Goal: Information Seeking & Learning: Learn about a topic

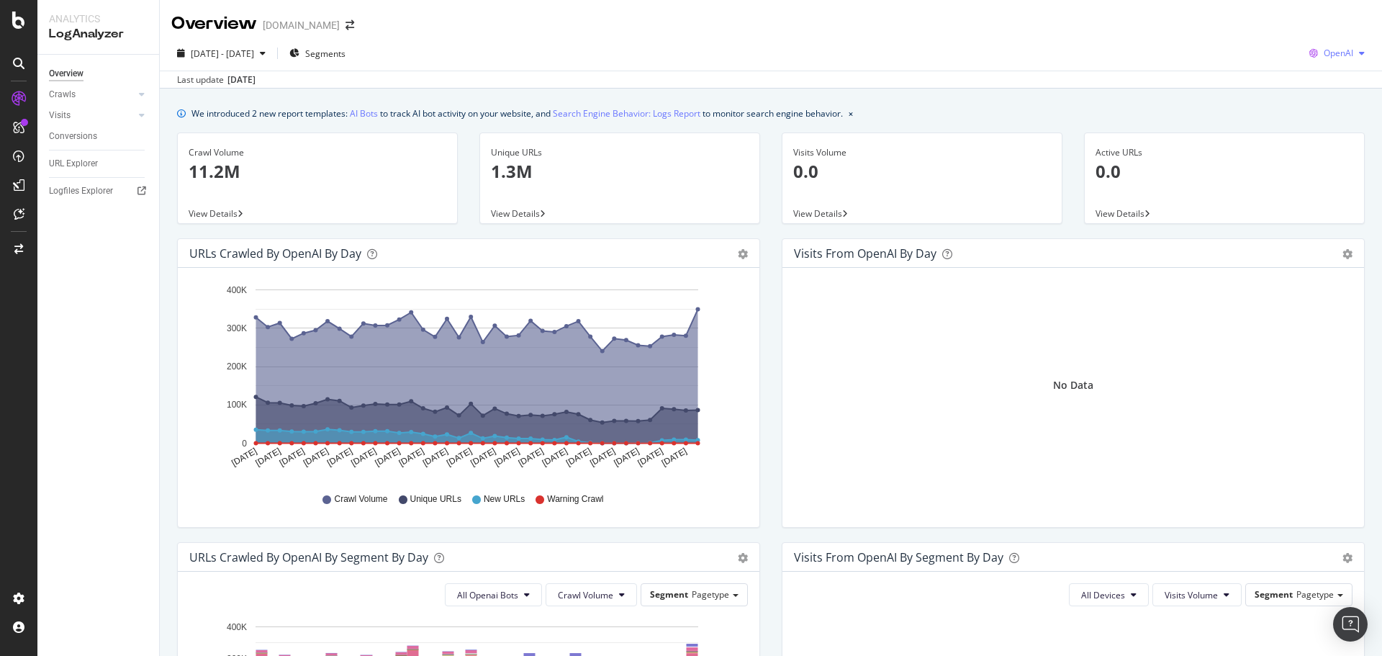
click at [1305, 48] on icon "button" at bounding box center [1313, 53] width 20 height 20
click at [1091, 114] on div "We introduced 2 new report templates: AI Bots to track AI bot activity on your …" at bounding box center [770, 113] width 1187 height 15
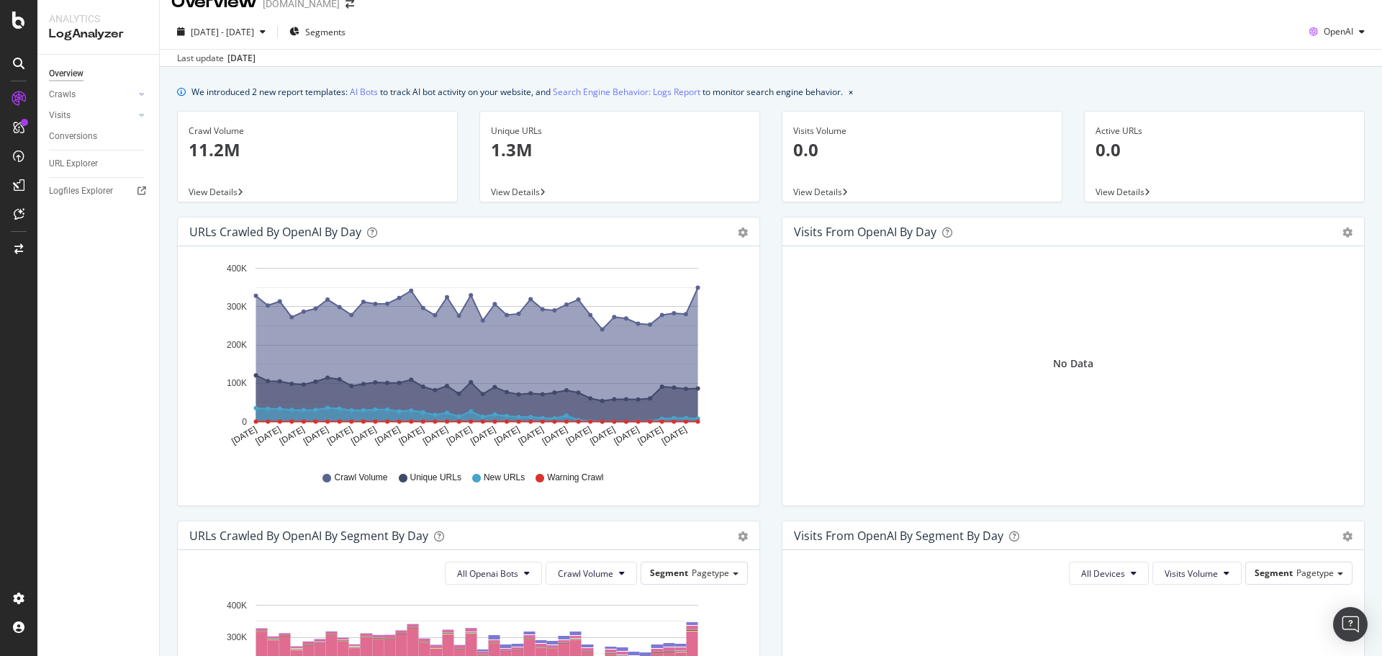
scroll to position [22, 0]
click at [264, 146] on p "11.2M" at bounding box center [318, 149] width 258 height 24
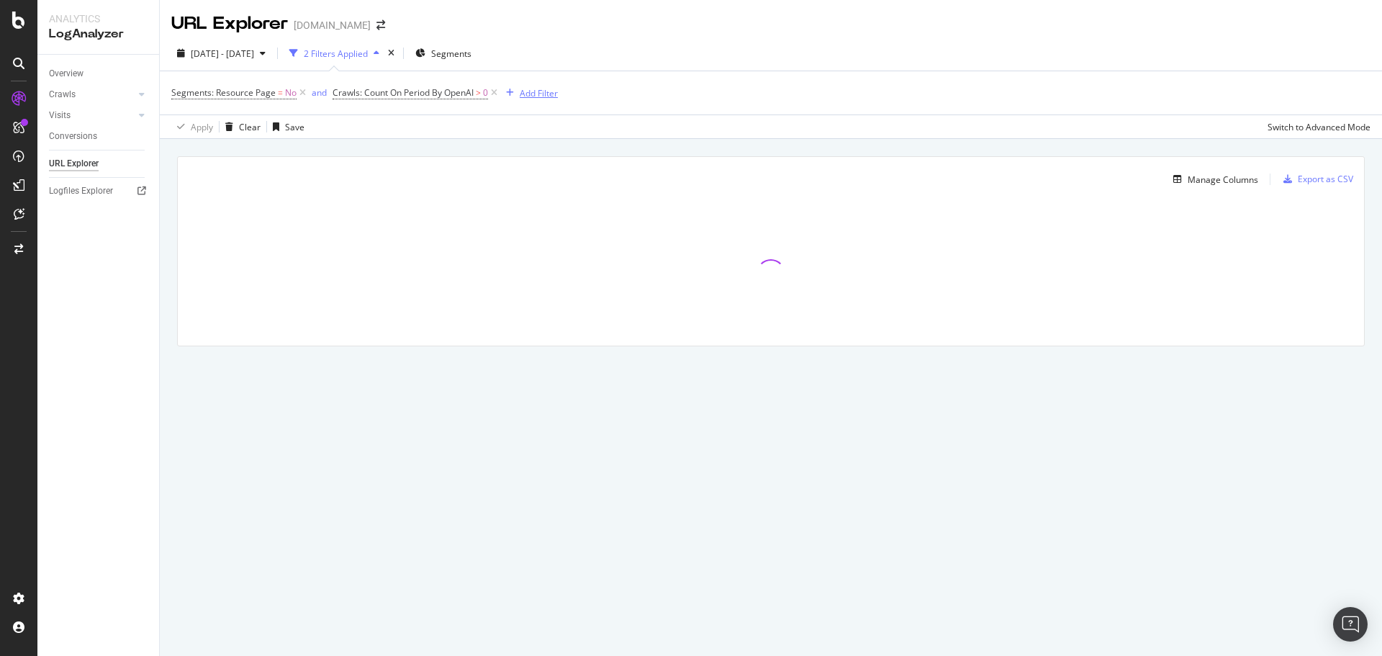
click at [538, 95] on div "Add Filter" at bounding box center [539, 93] width 38 height 12
type input "b"
click at [797, 79] on div "Segments: Resource Page = No and Crawls: Count On Period By OpenAI > 0 Add Filt…" at bounding box center [770, 92] width 1199 height 43
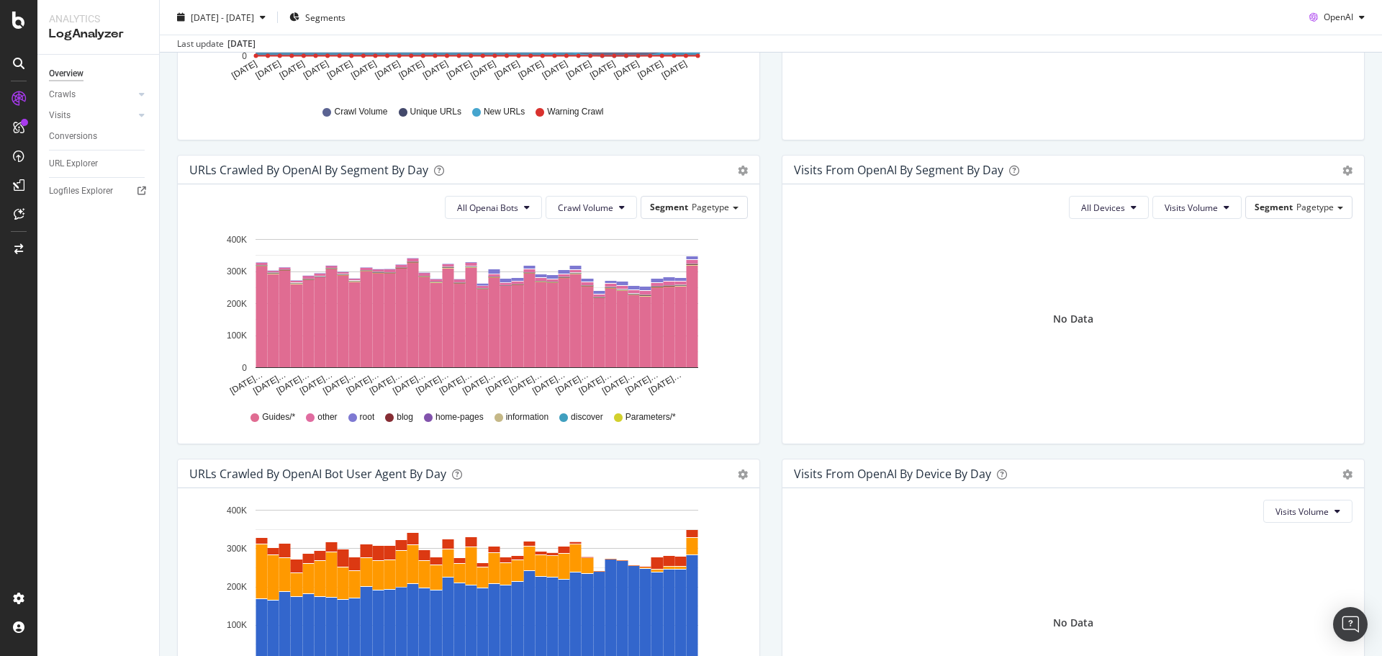
scroll to position [388, 0]
click at [494, 204] on span "All Openai Bots" at bounding box center [487, 207] width 61 height 12
click at [510, 314] on span "ChatGPT-User" at bounding box center [484, 315] width 63 height 13
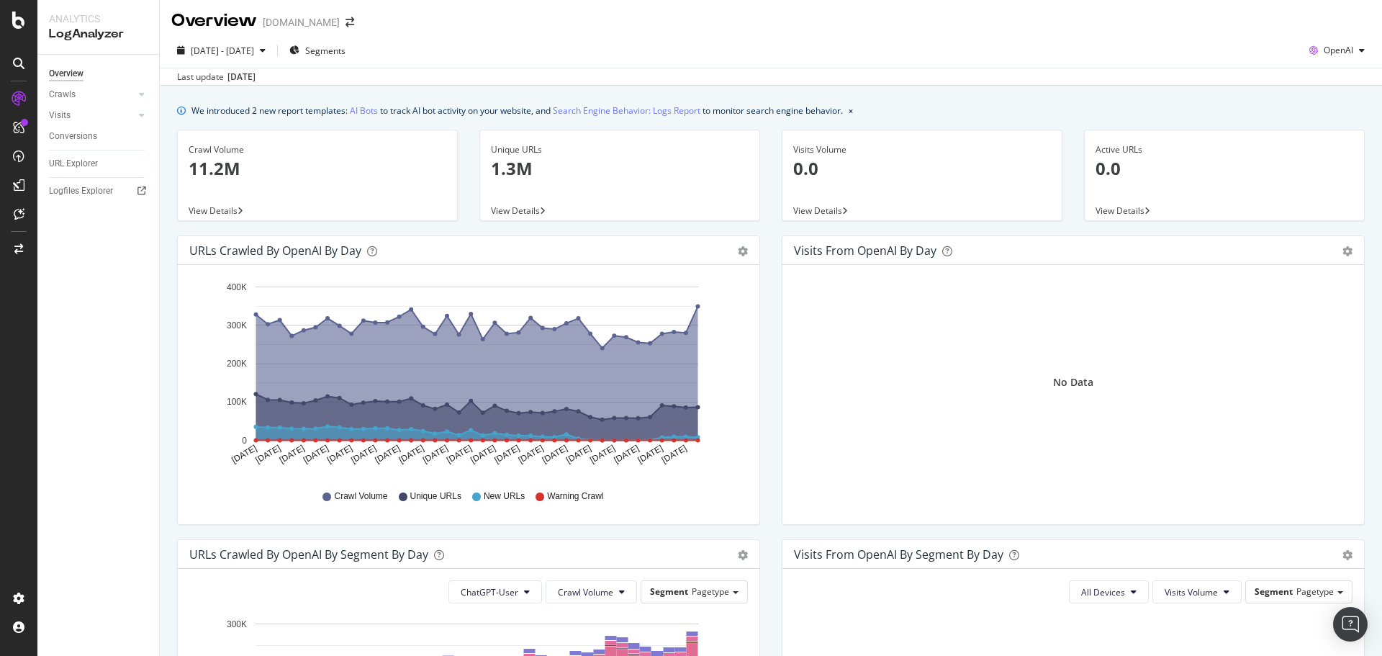
scroll to position [0, 0]
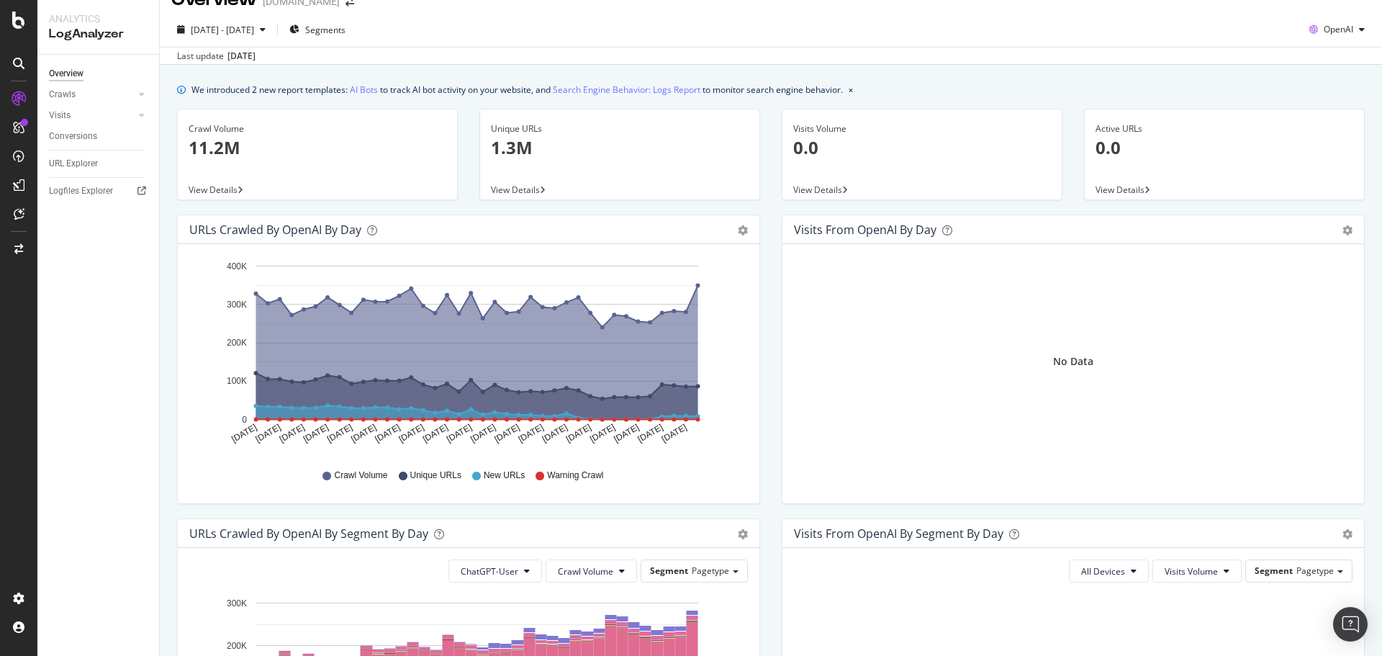
scroll to position [24, 0]
click at [515, 569] on button "ChatGPT-User" at bounding box center [495, 569] width 94 height 23
drag, startPoint x: 582, startPoint y: 563, endPoint x: 545, endPoint y: 540, distance: 43.0
click at [545, 540] on div "URLs Crawled by OpenAI By Segment By Day Timeline (by Value) Table" at bounding box center [468, 532] width 581 height 29
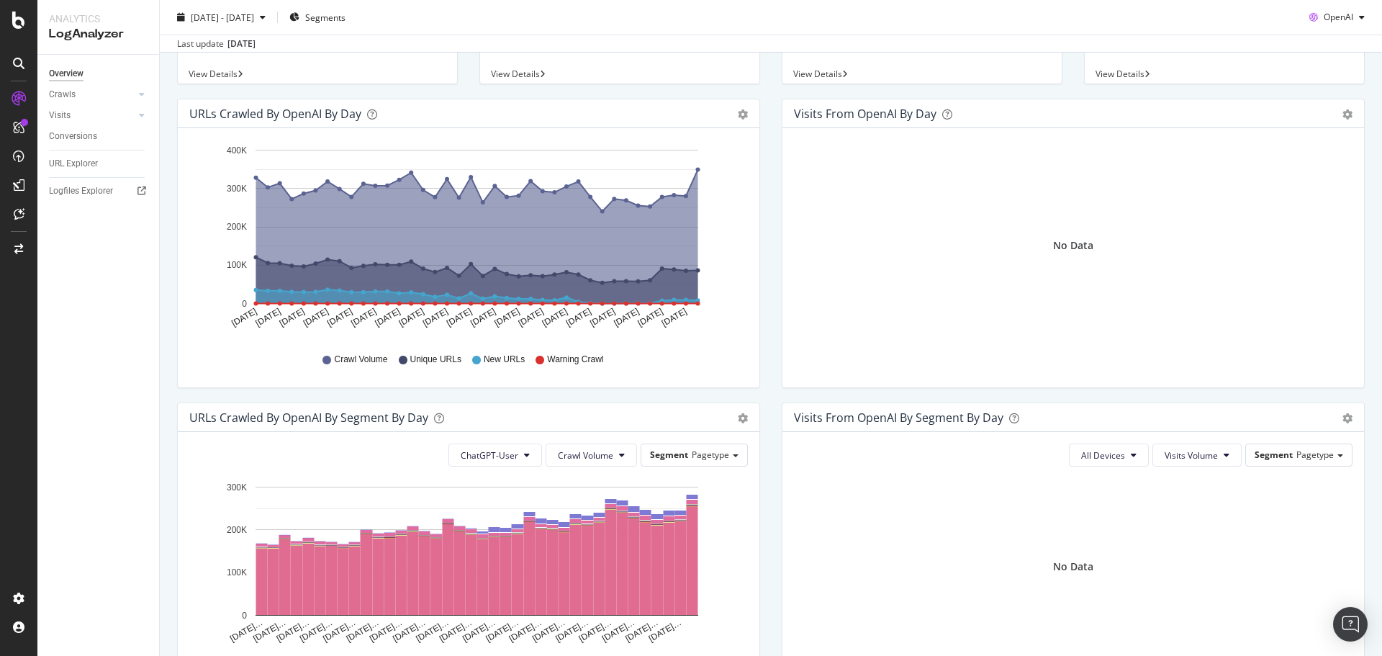
scroll to position [180, 0]
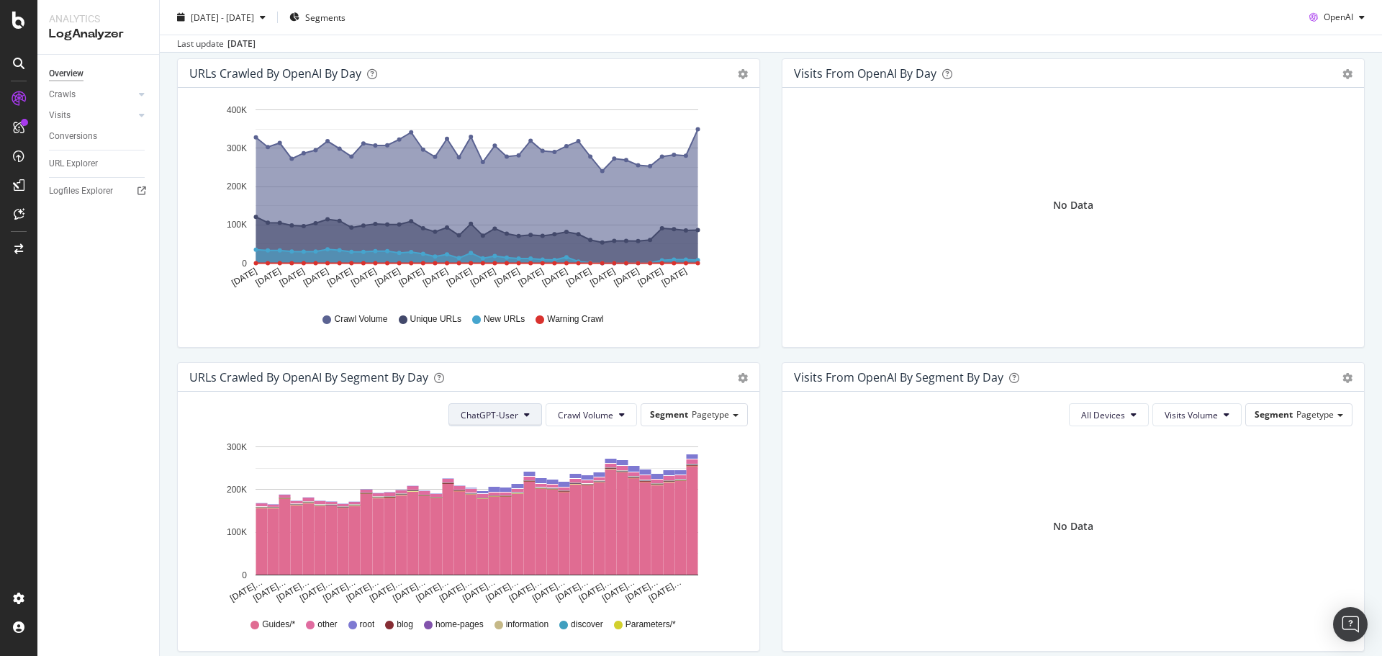
click at [486, 420] on span "ChatGPT-User" at bounding box center [490, 415] width 58 height 12
click at [494, 463] on span "GPTBot" at bounding box center [488, 469] width 61 height 13
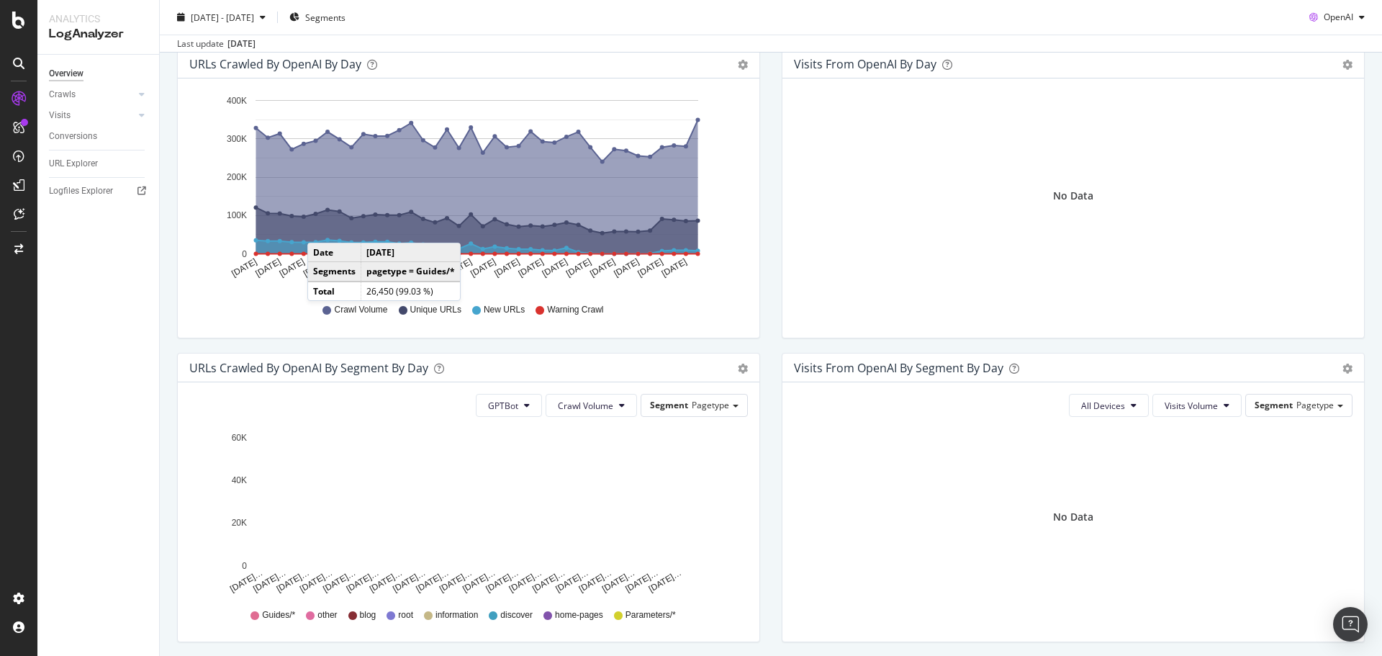
scroll to position [142, 0]
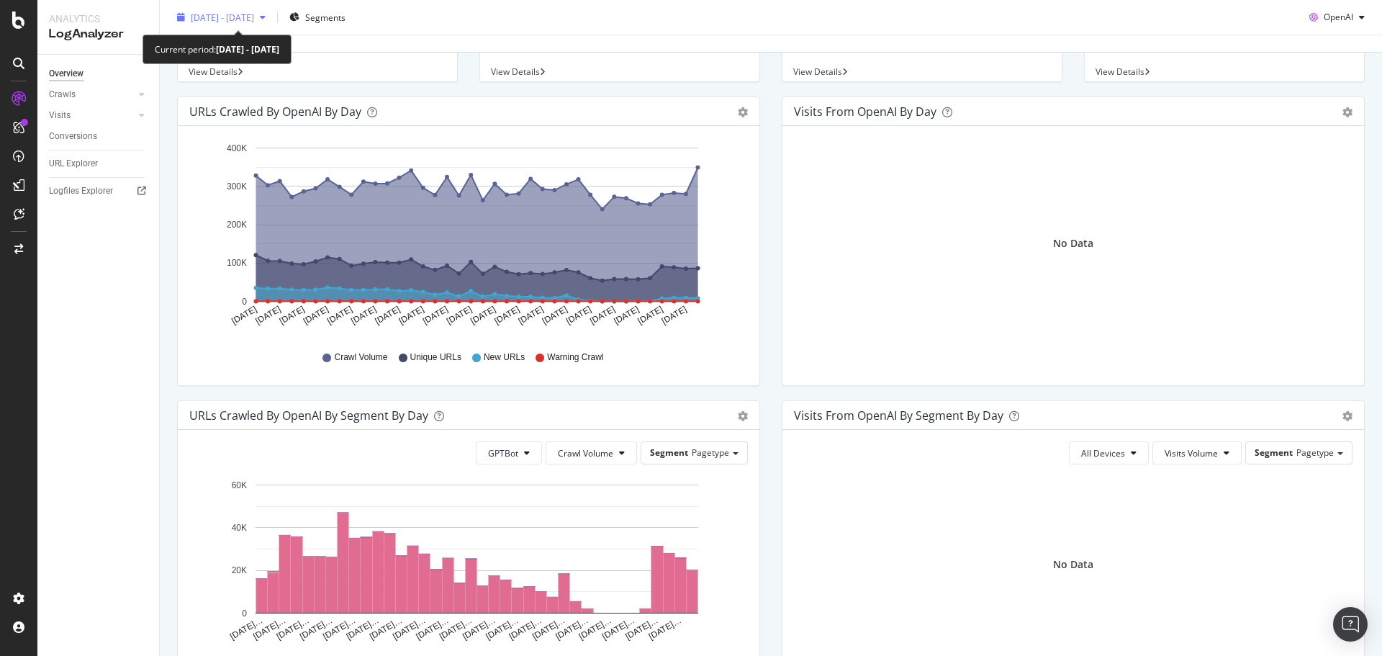
click at [254, 18] on span "[DATE] - [DATE]" at bounding box center [222, 17] width 63 height 12
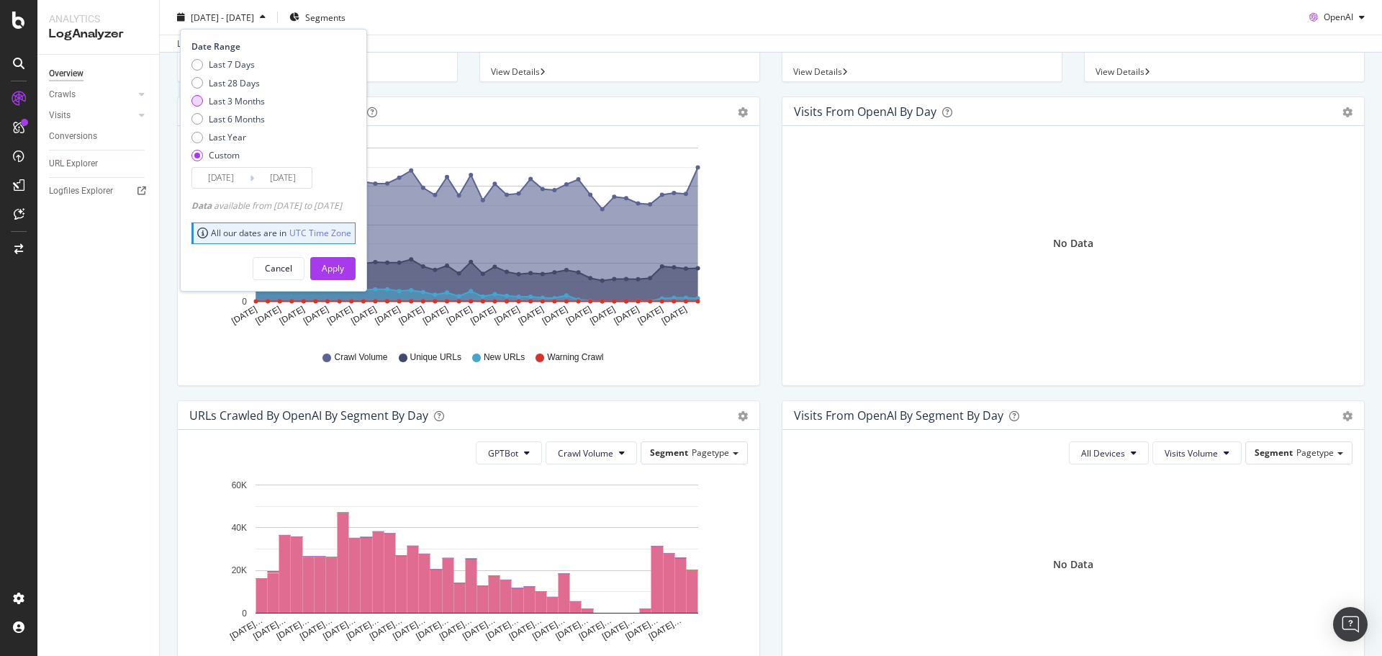
click at [240, 107] on div "Last 3 Months" at bounding box center [237, 100] width 56 height 12
type input "[DATE]"
click at [342, 265] on button "Apply" at bounding box center [332, 267] width 45 height 23
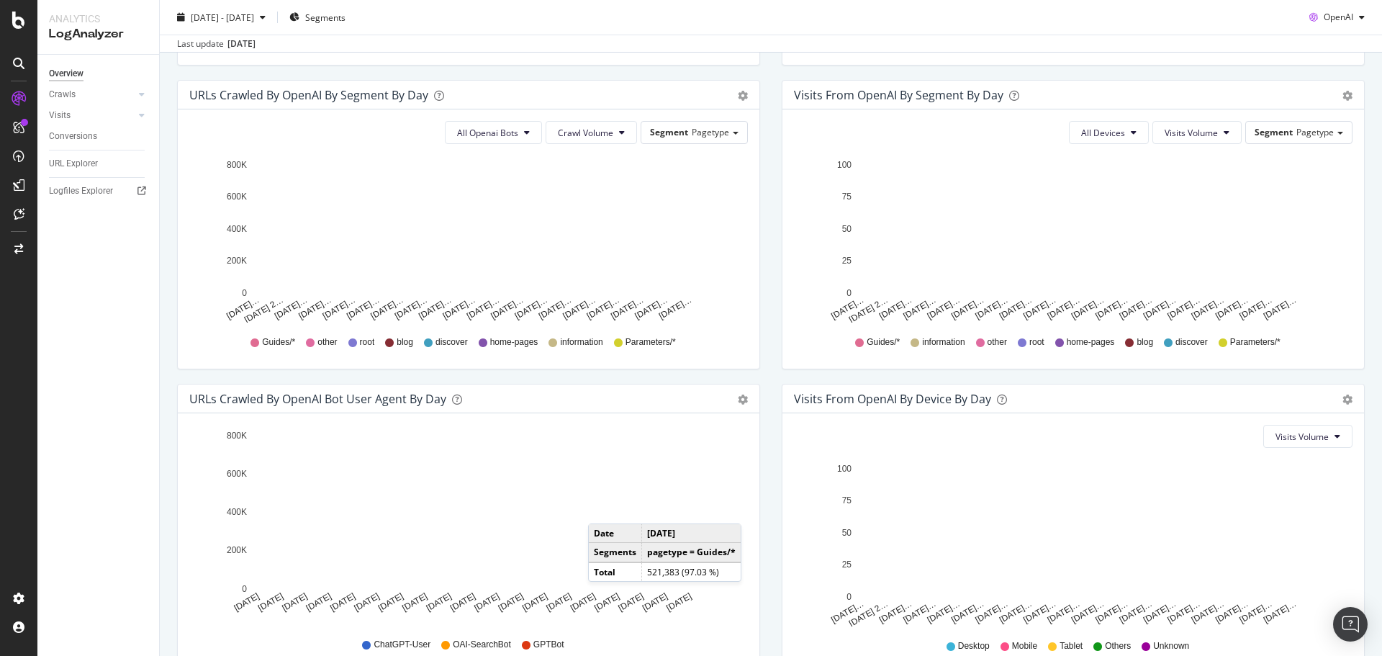
scroll to position [511, 0]
